Goal: Information Seeking & Learning: Learn about a topic

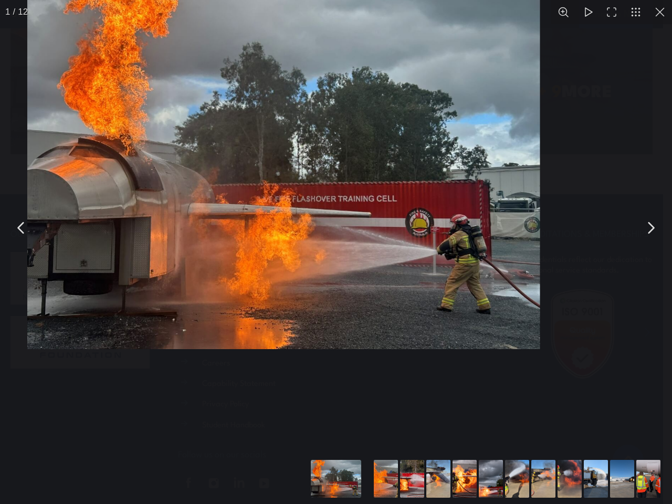
scroll to position [2392, 0]
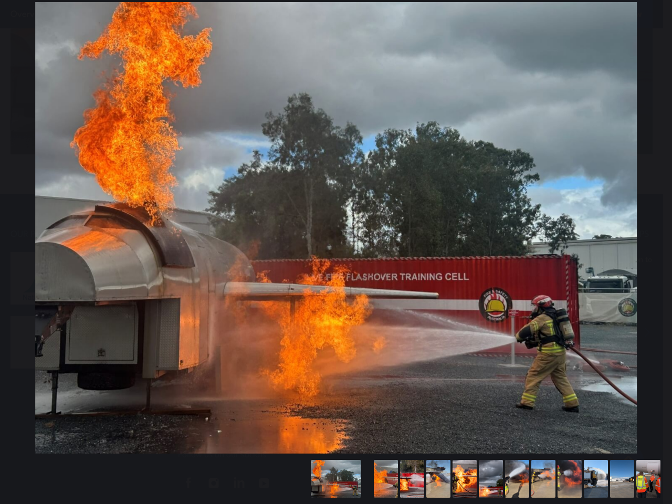
click at [331, 0] on div "You can close this modal content with the ESC key" at bounding box center [336, 228] width 672 height 456
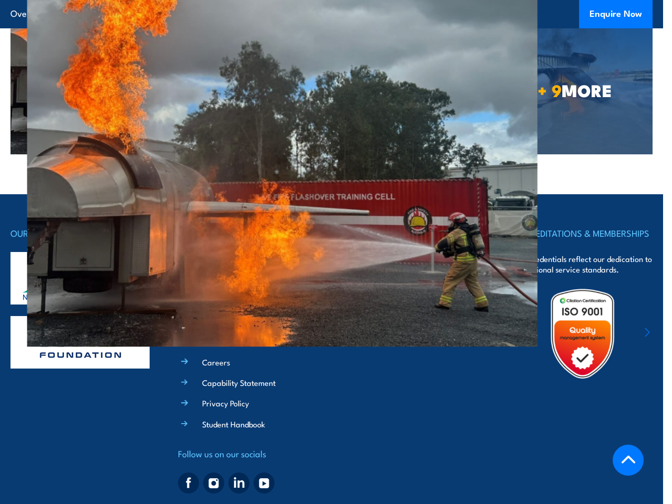
click at [336, 252] on div "OUR PARTNERS QUICK LINKS All Courses Course Calendar Short Online Courses Shop …" at bounding box center [332, 362] width 642 height 272
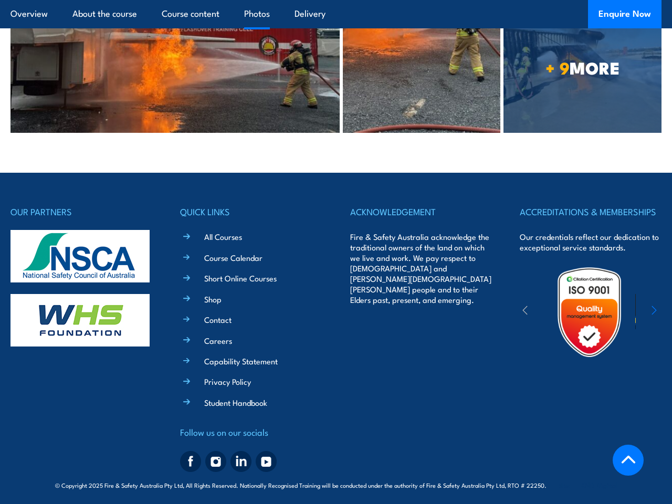
click at [336, 228] on div "OUR PARTNERS QUICK LINKS All Courses Course Calendar Short Online Courses Shop …" at bounding box center [336, 340] width 651 height 272
click at [336, 476] on div "OUR PARTNERS QUICK LINKS All Courses Course Calendar Short Online Courses Shop …" at bounding box center [336, 340] width 651 height 272
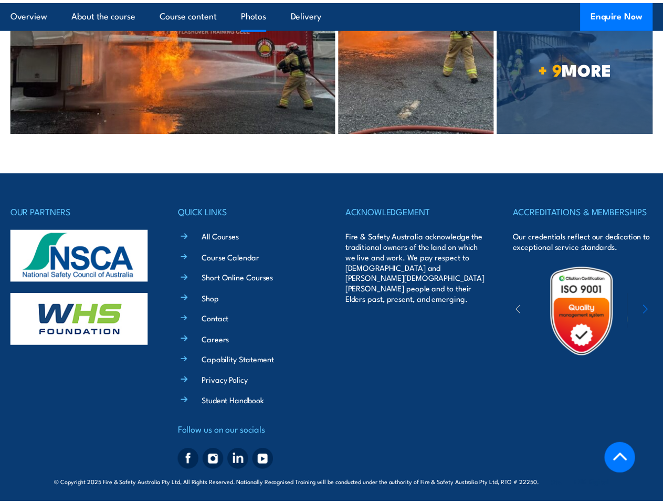
scroll to position [2380, 0]
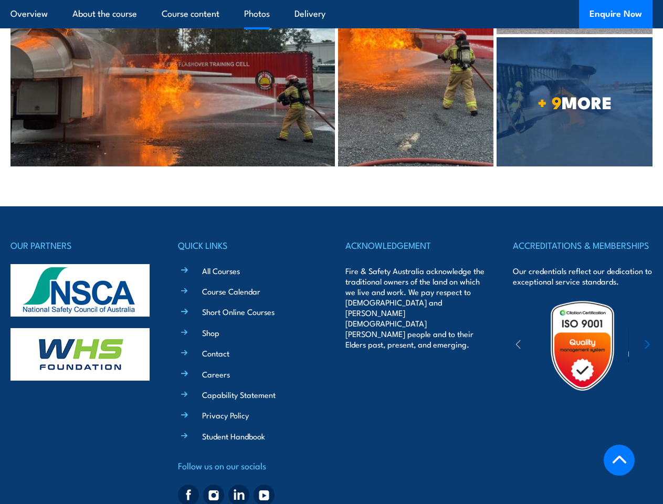
click at [336, 480] on div "OUR PARTNERS QUICK LINKS All Courses Course Calendar Short Online Courses Shop …" at bounding box center [332, 374] width 642 height 272
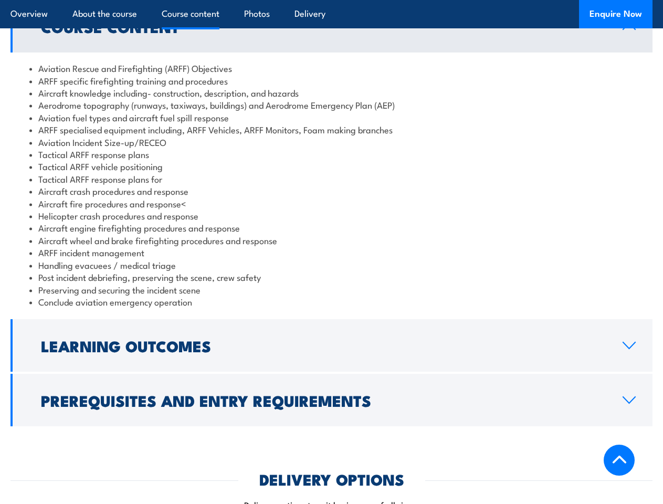
click at [331, 0] on article "Overview About the course Course content Photos Delivery Enquire Now" at bounding box center [332, 14] width 642 height 28
click at [331, 346] on h2 "Learning Outcomes" at bounding box center [323, 346] width 565 height 14
